Goal: Complete application form

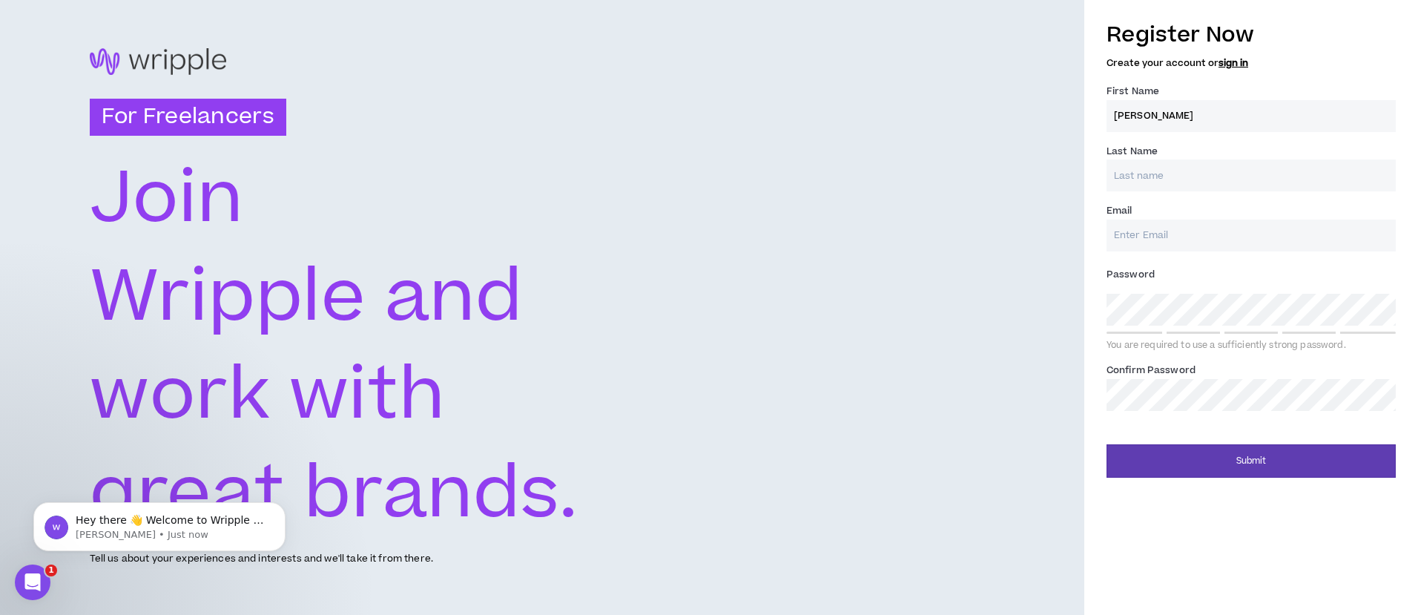
type input "[PERSON_NAME]"
type input "[PERSON_NAME][EMAIL_ADDRESS][DOMAIN_NAME]"
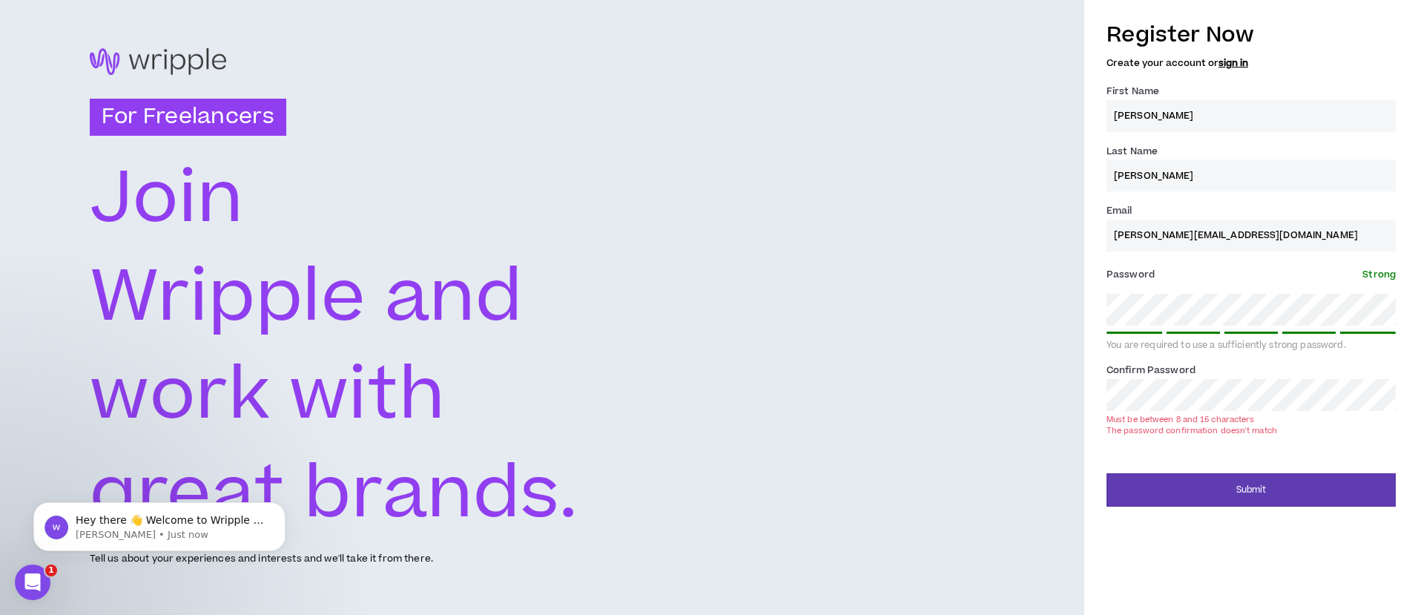
click at [1251, 473] on button "Submit" at bounding box center [1251, 489] width 289 height 33
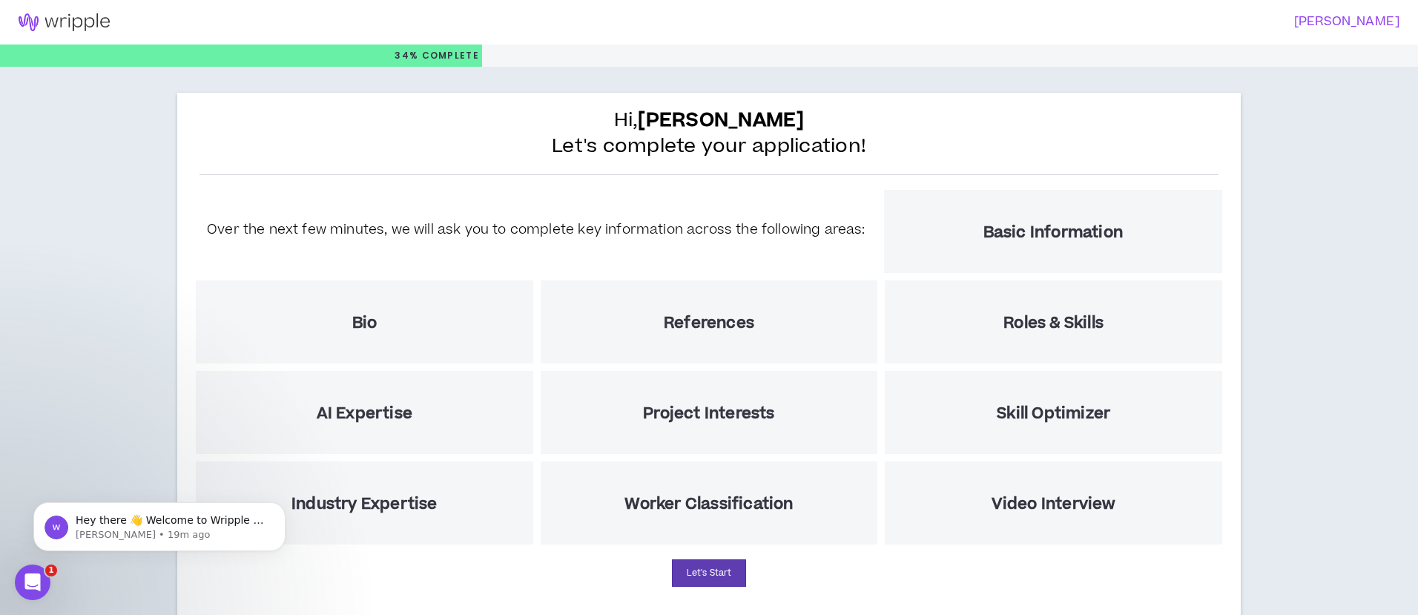
click at [644, 339] on div "References" at bounding box center [709, 321] width 337 height 83
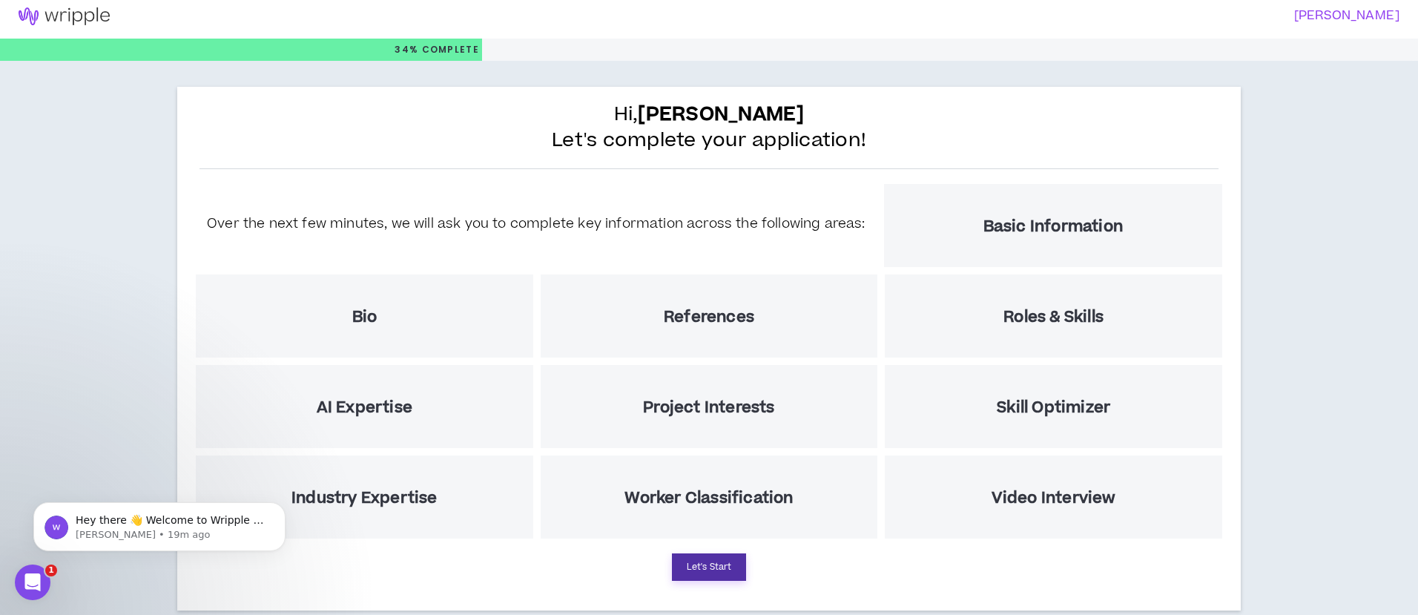
click at [728, 568] on button "Let's Start" at bounding box center [709, 566] width 74 height 27
select select "US"
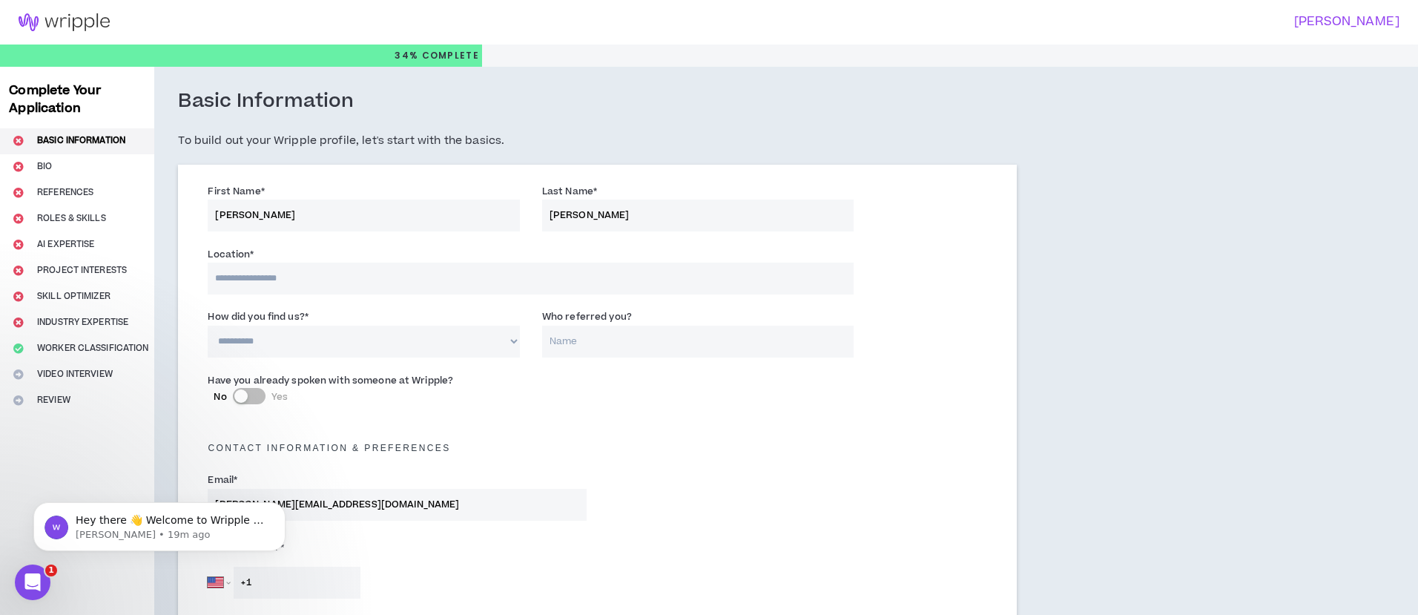
click at [403, 277] on input at bounding box center [531, 279] width 646 height 32
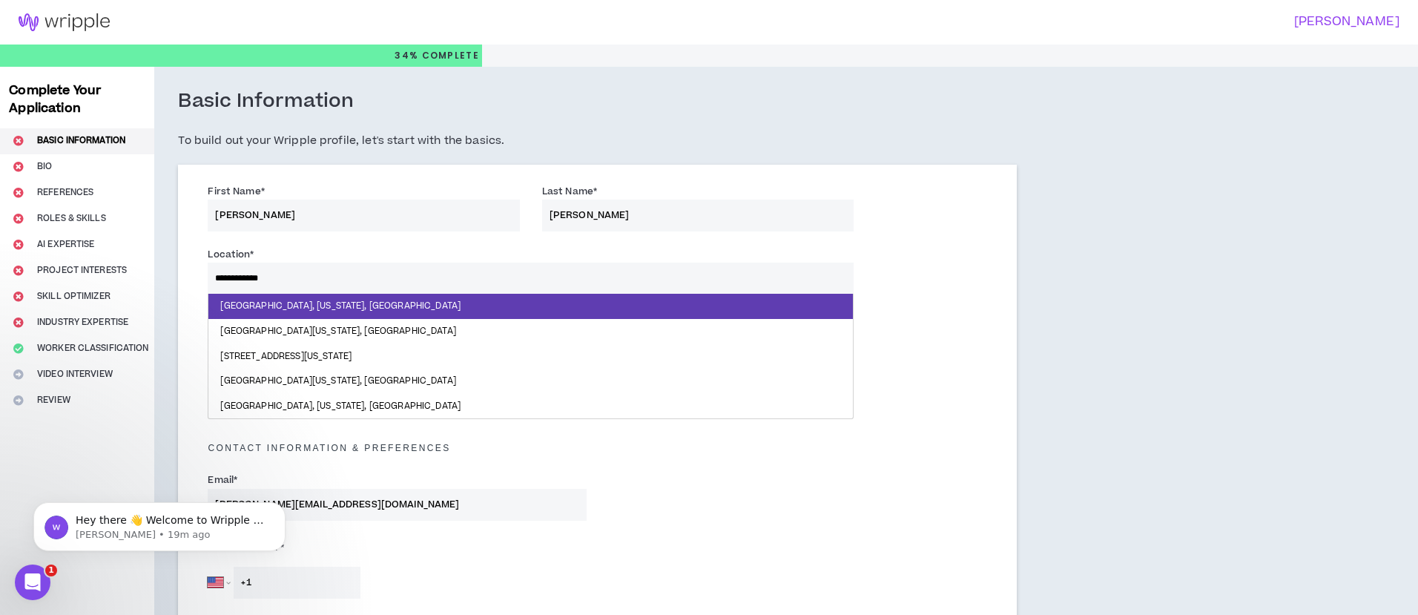
type input "**********"
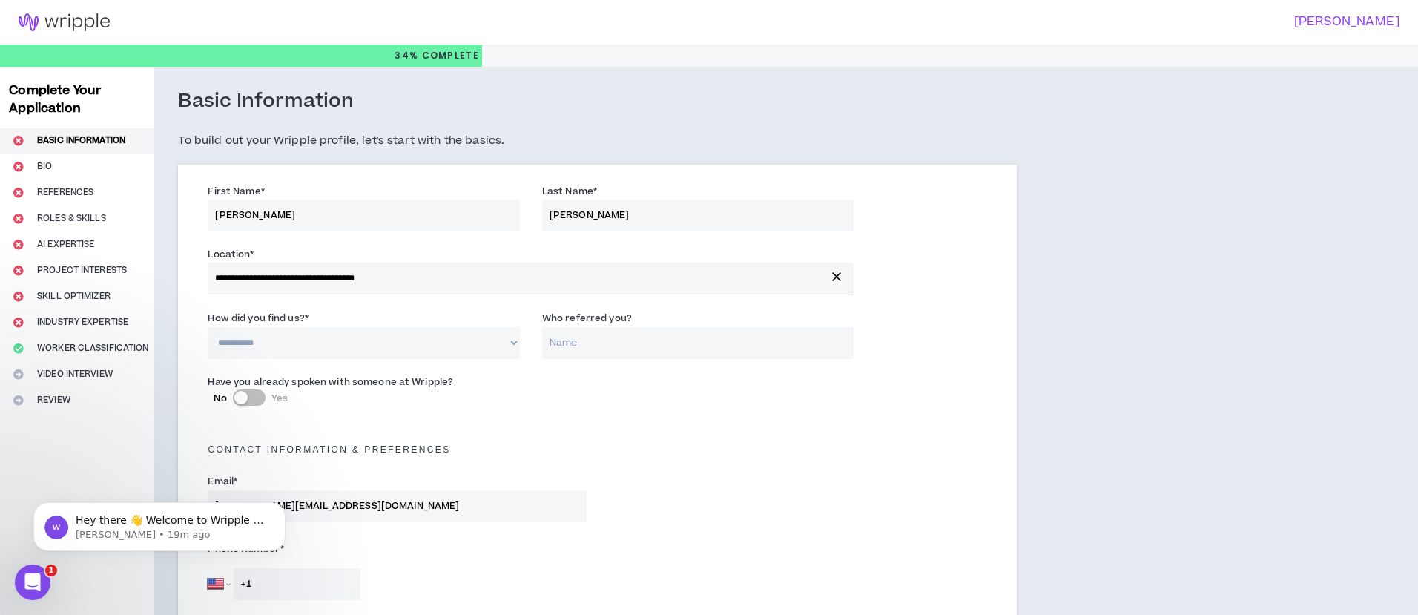
select select "*"
click at [590, 349] on input "Who referred you?" at bounding box center [697, 343] width 311 height 32
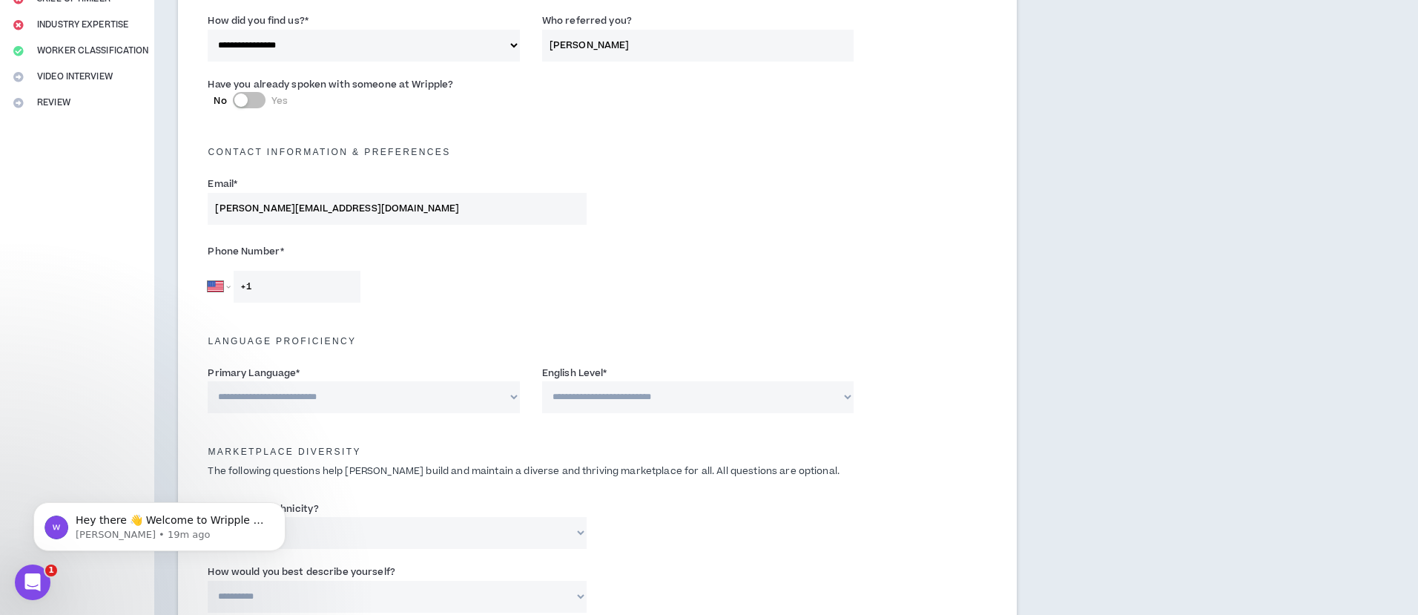
scroll to position [310, 0]
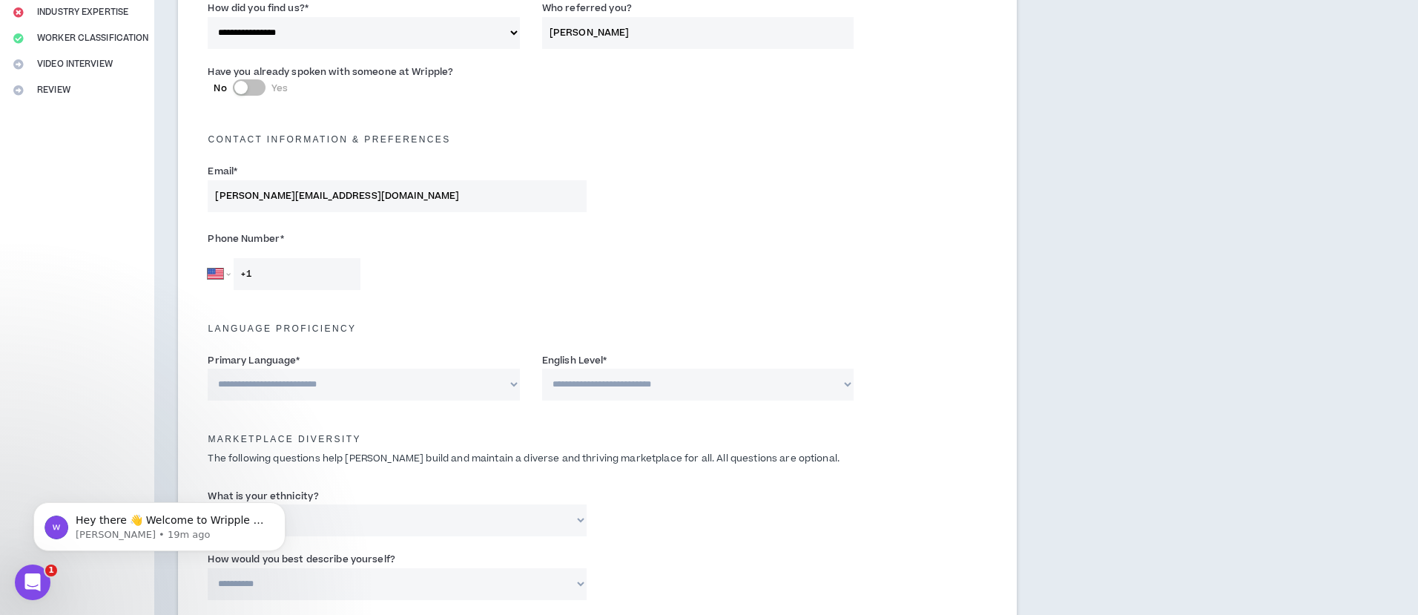
type input "[PERSON_NAME]"
select select "*******"
type input "[PHONE_NUMBER]"
select select "*"
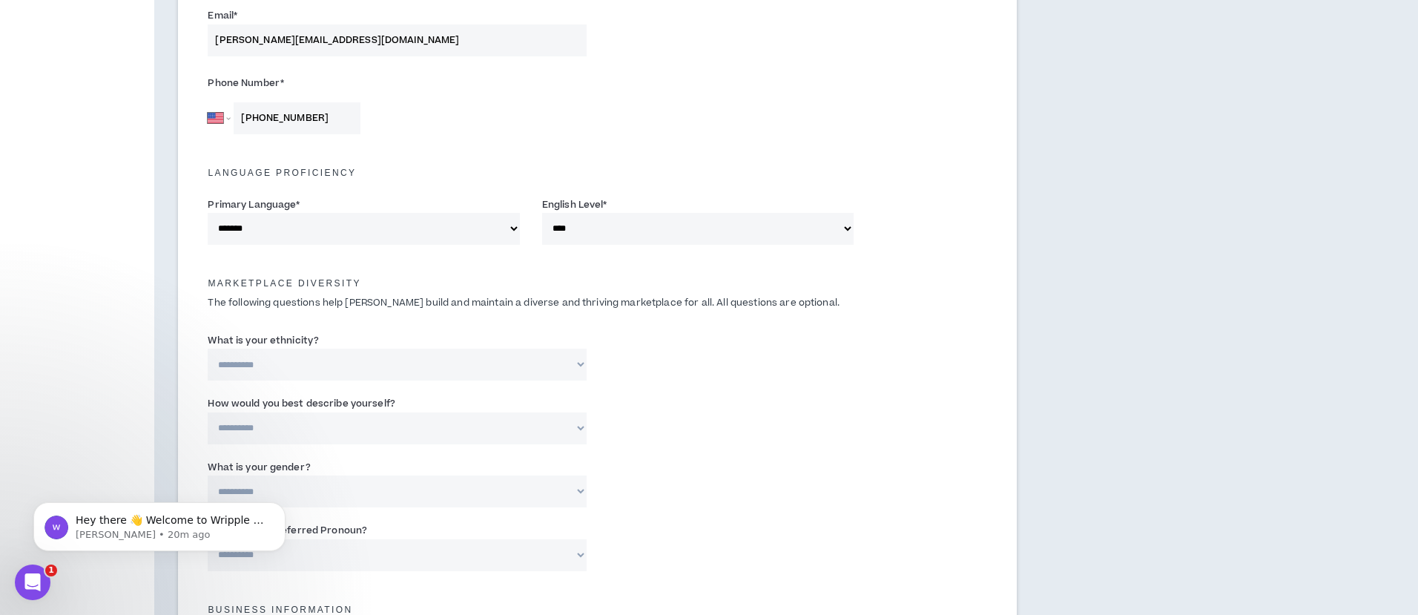
scroll to position [466, 0]
select select "**********"
select select "*****"
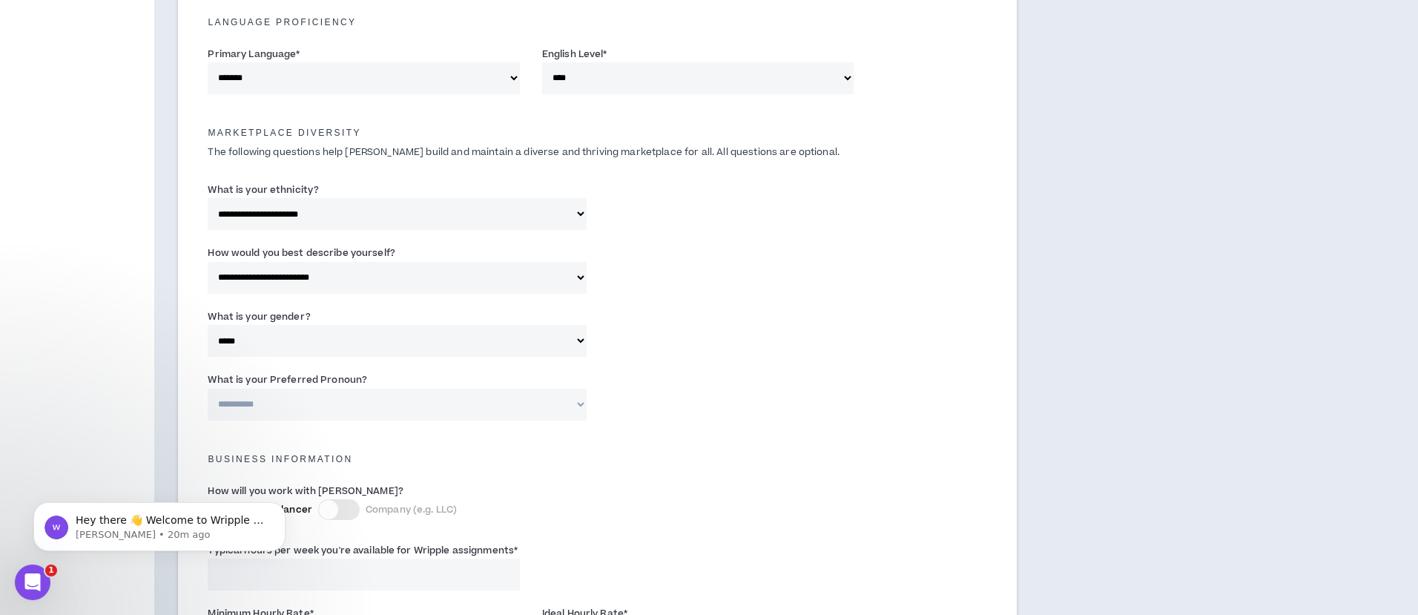
scroll to position [614, 0]
click at [409, 383] on div "**********" at bounding box center [397, 398] width 379 height 48
select select "**********"
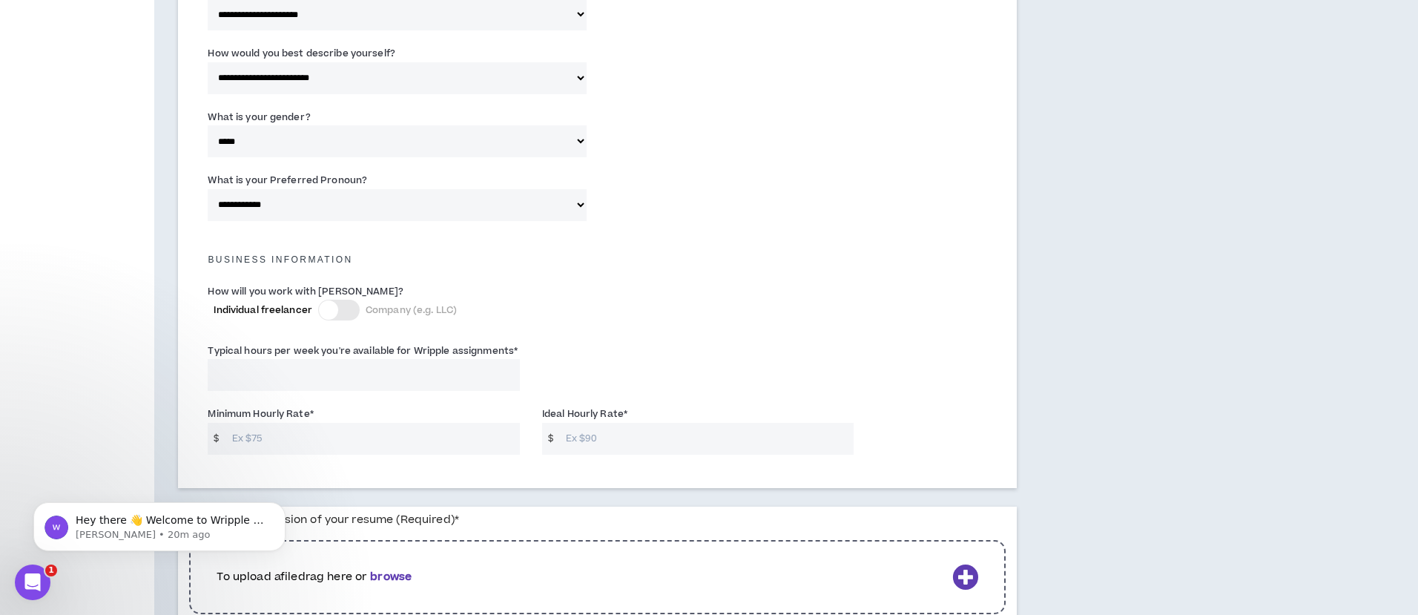
scroll to position [817, 0]
click at [334, 307] on div at bounding box center [328, 308] width 19 height 19
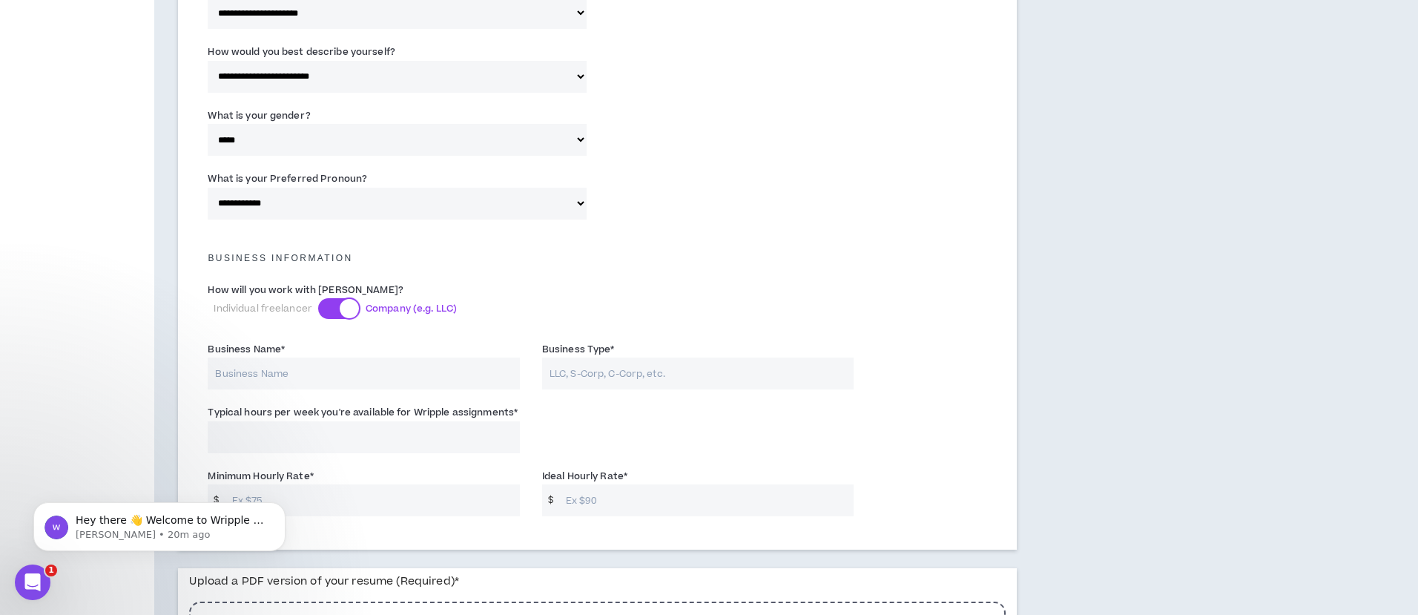
click at [340, 308] on div at bounding box center [349, 308] width 19 height 19
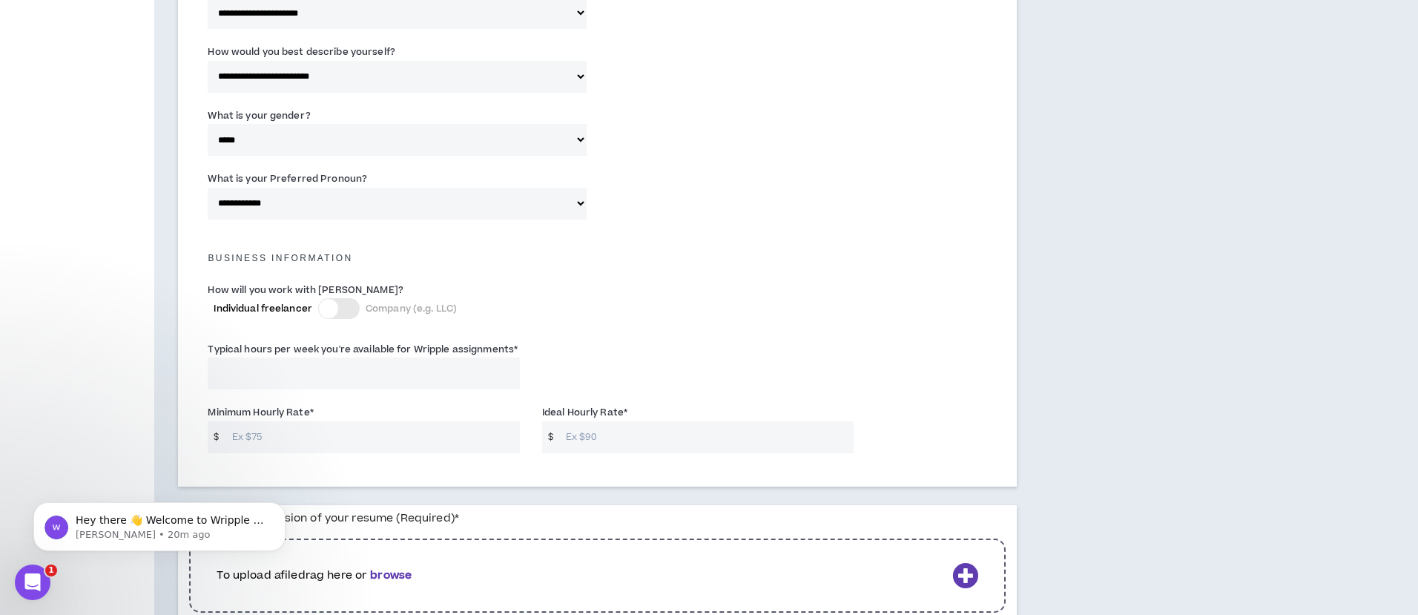
click at [311, 360] on input "Typical hours per week you're available for Wripple assignments *" at bounding box center [363, 373] width 311 height 32
click at [300, 443] on input "Minimum Hourly Rate *" at bounding box center [372, 437] width 295 height 32
type input "6"
type input "75"
click at [623, 444] on input "Ideal Hourly Rate *" at bounding box center [705, 437] width 295 height 32
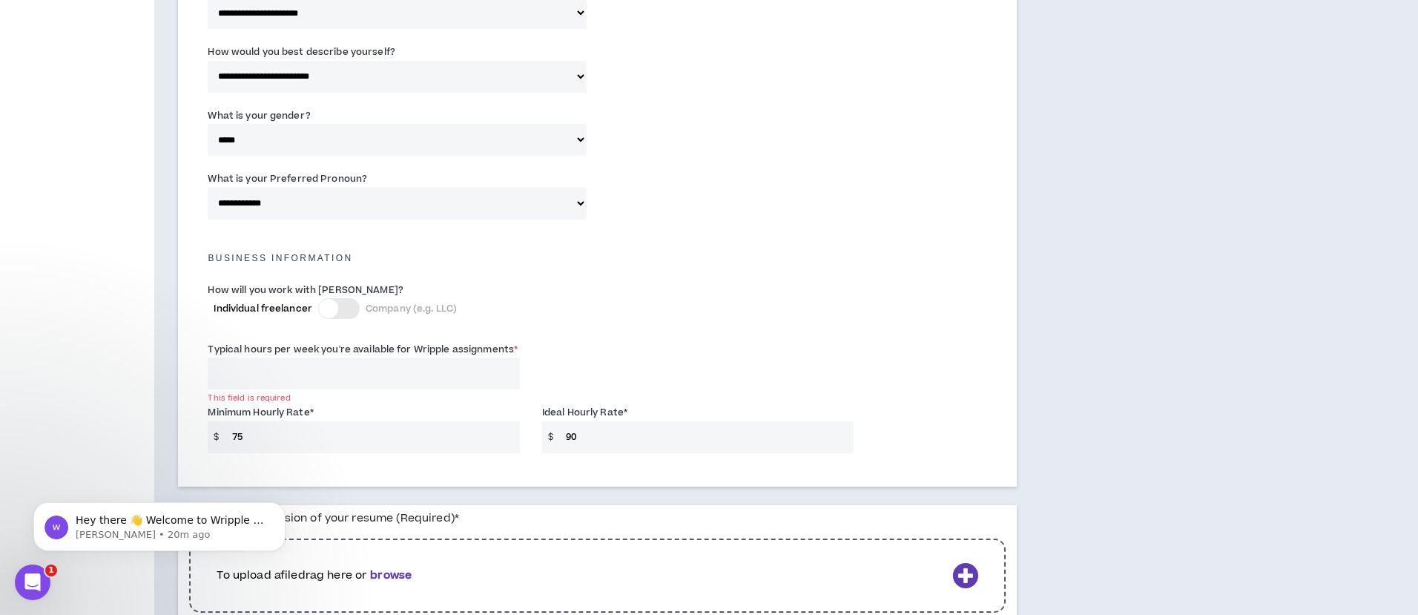
type input "90"
click at [450, 436] on input "75" at bounding box center [372, 437] width 295 height 32
type input "7"
type input "45"
click at [499, 404] on div "Minimum Hourly Rate * $ 45" at bounding box center [363, 428] width 311 height 48
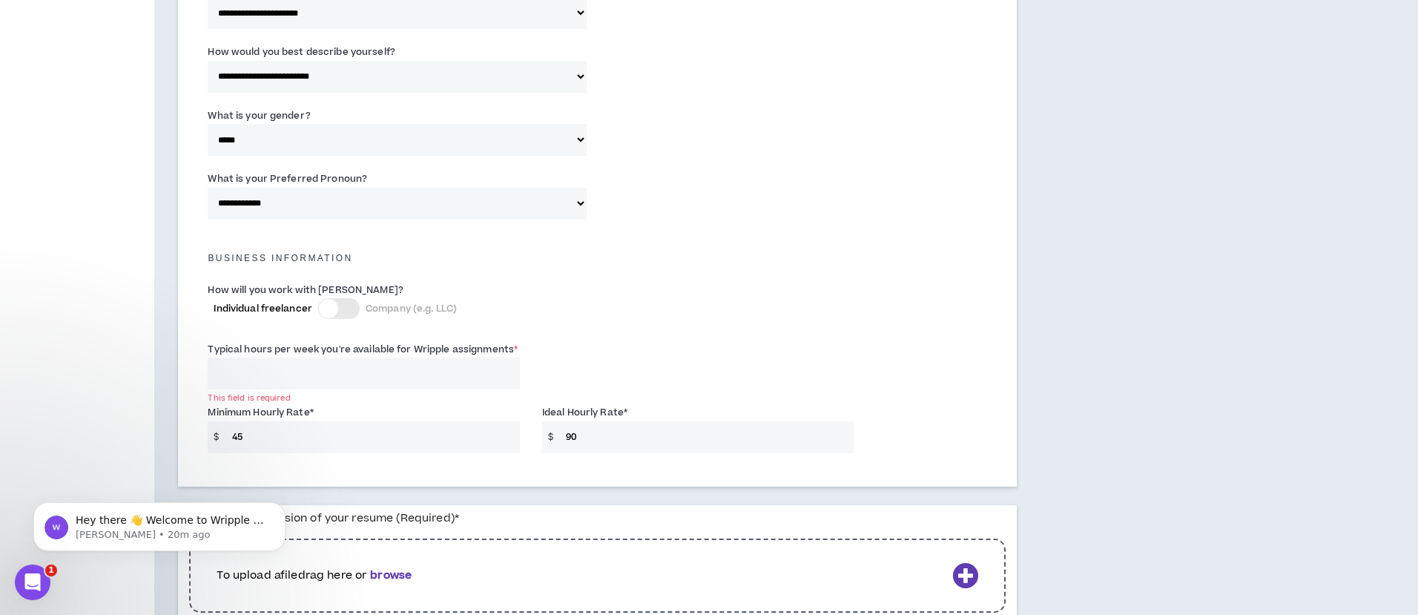
click at [370, 362] on input "Typical hours per week you're available for Wripple assignments *" at bounding box center [363, 373] width 311 height 32
type input "15"
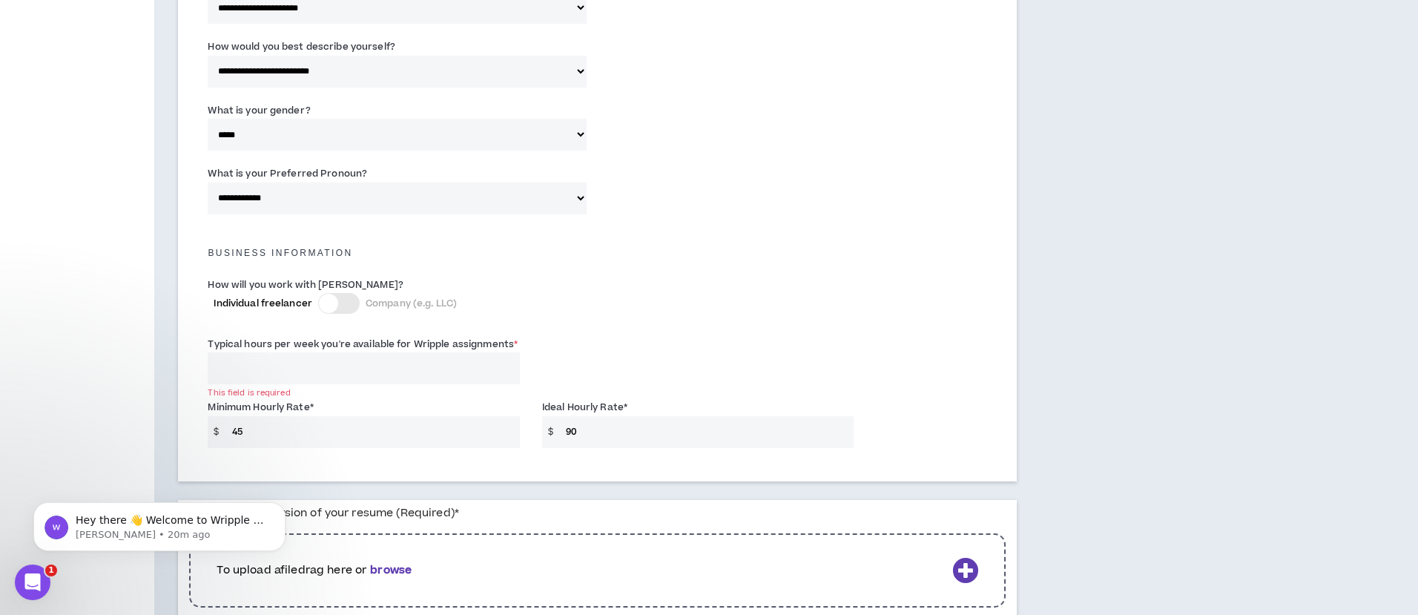
click at [668, 338] on div "Typical hours per week you're available for Wripple assignments * This field is…" at bounding box center [598, 363] width 802 height 63
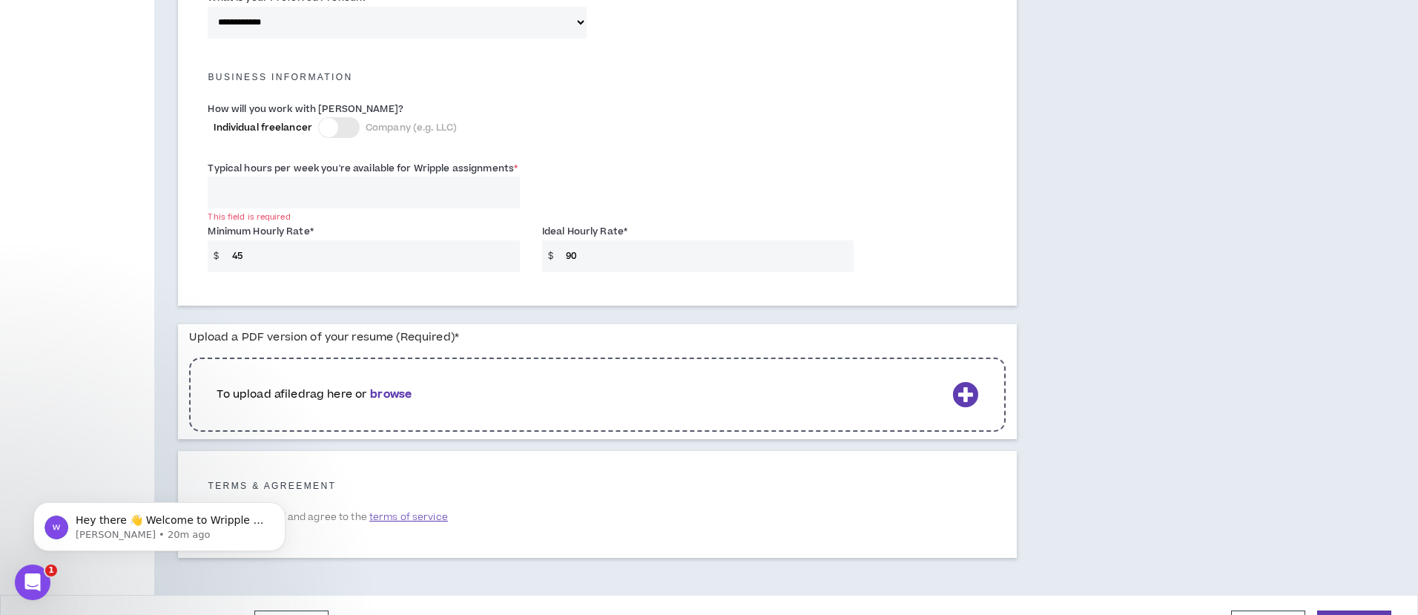
scroll to position [1011, 0]
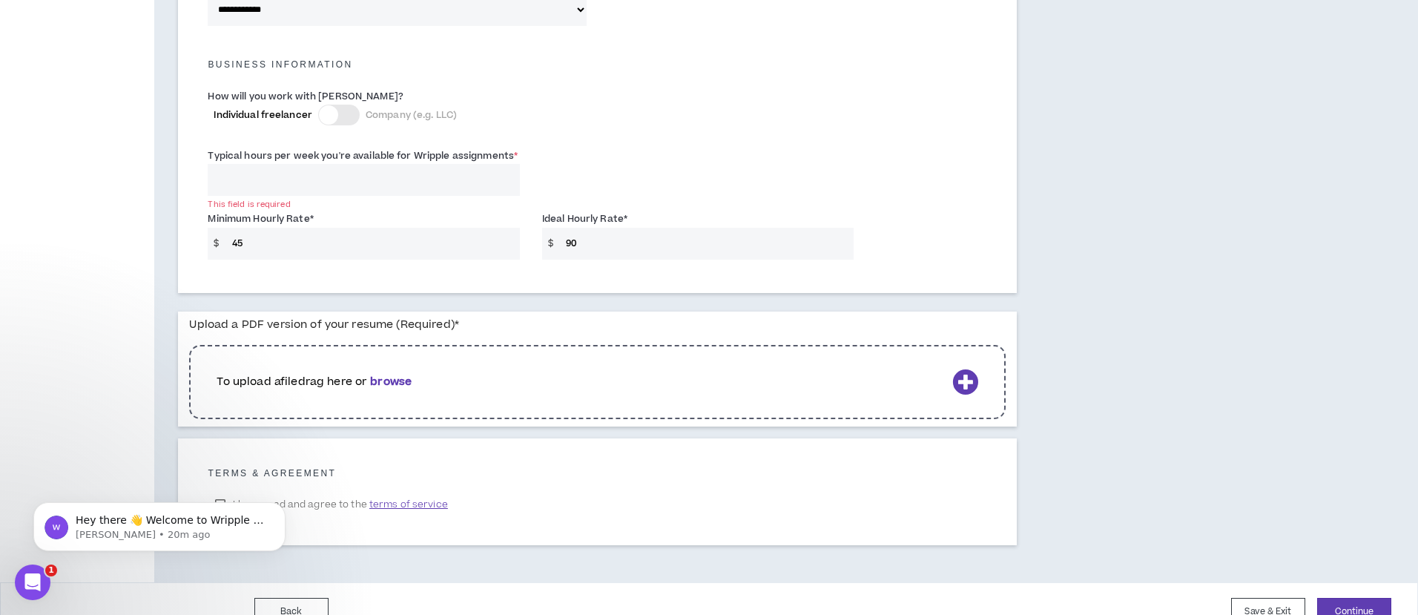
click at [511, 374] on p "To upload a file drag here or browse" at bounding box center [582, 382] width 730 height 16
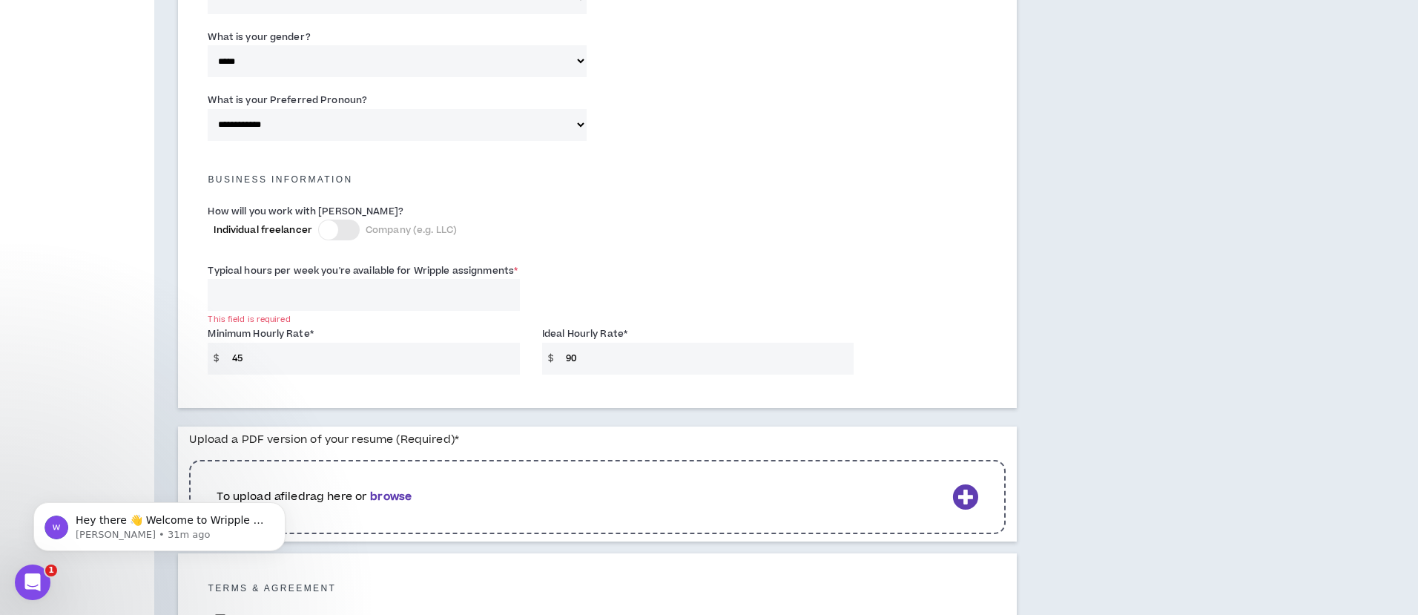
scroll to position [886, 0]
